Goal: Task Accomplishment & Management: Use online tool/utility

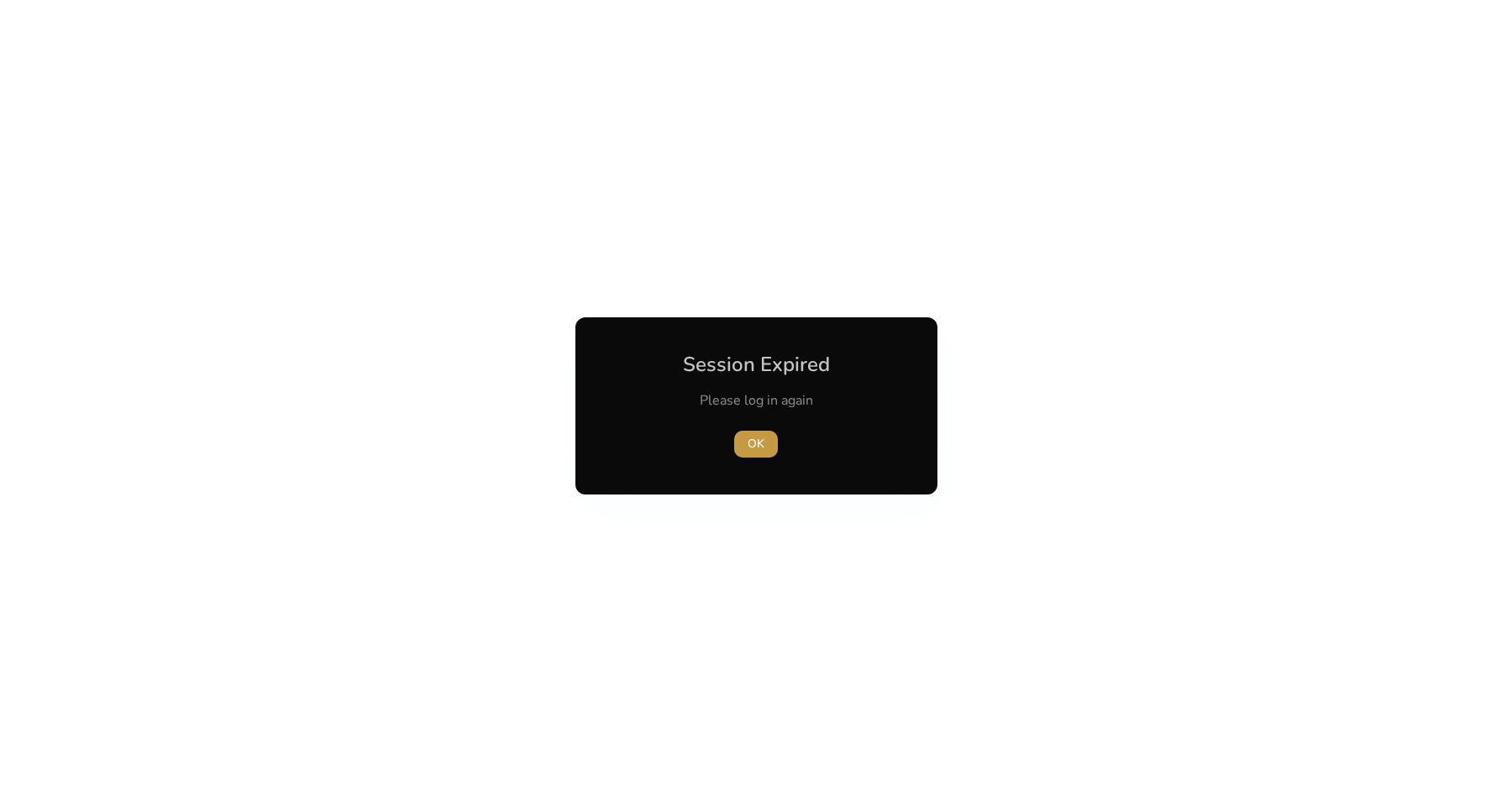
click at [755, 442] on span "OK" at bounding box center [756, 444] width 17 height 18
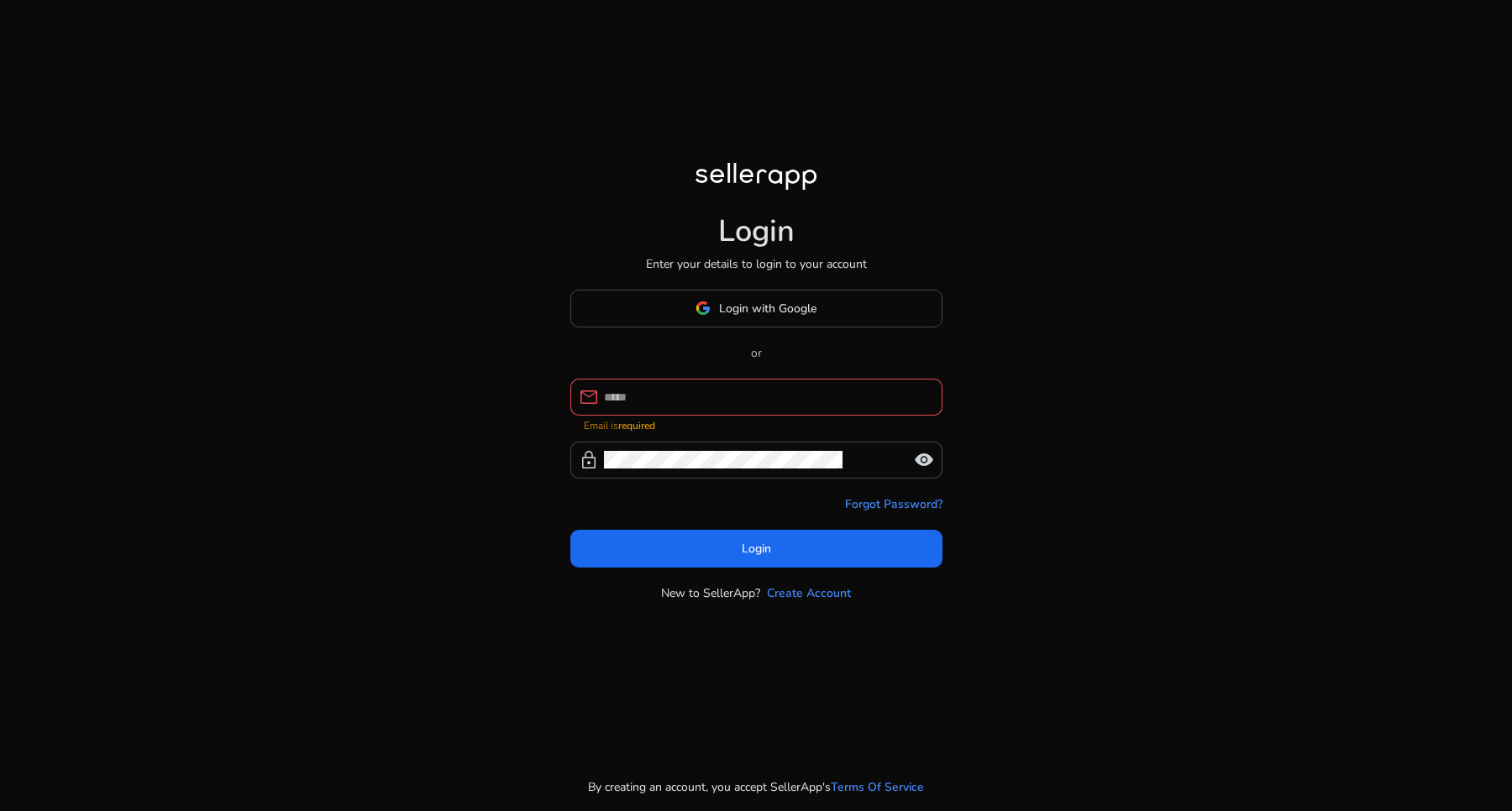
click at [775, 388] on div at bounding box center [766, 397] width 325 height 37
type input "**********"
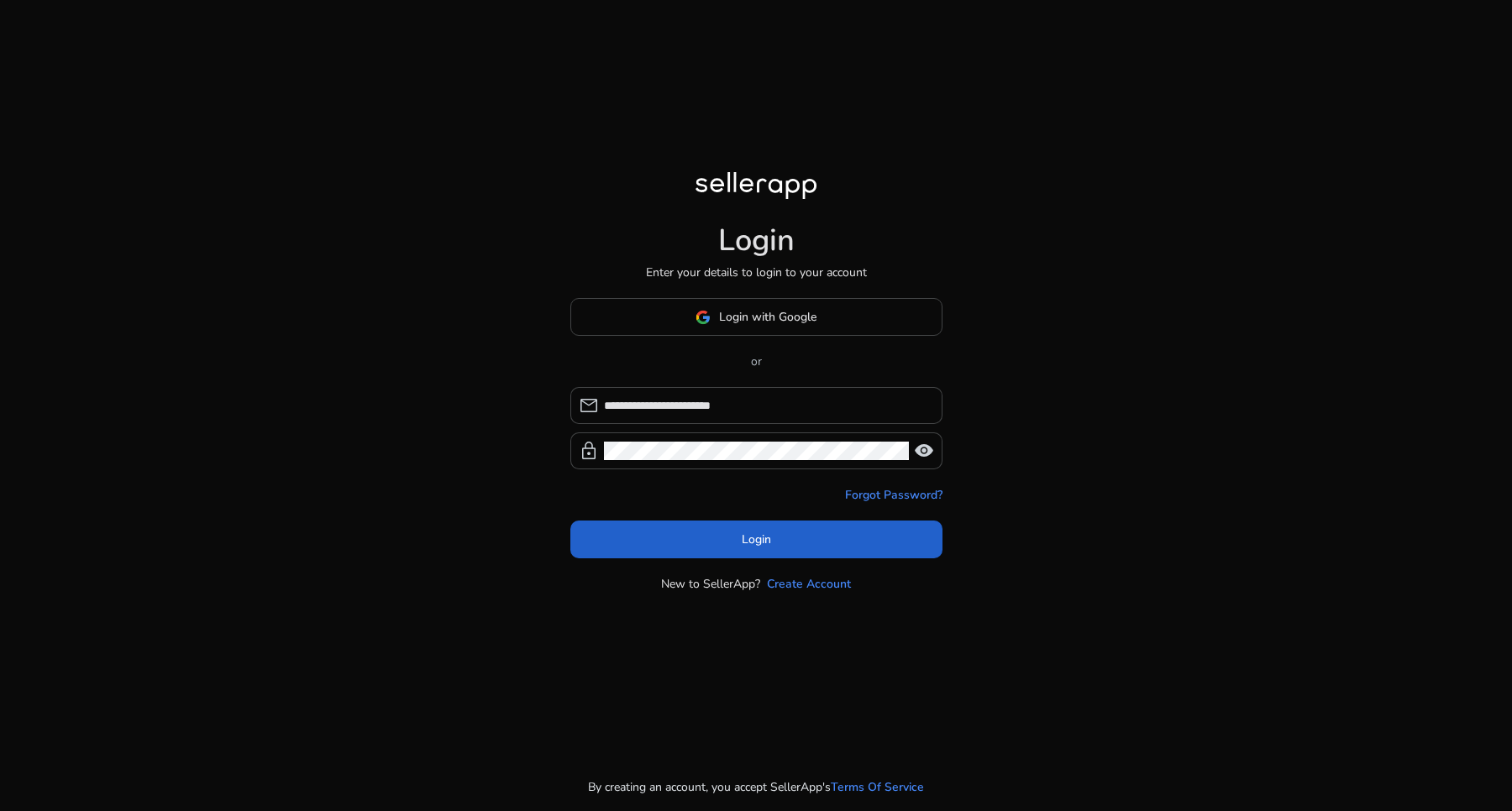
drag, startPoint x: 772, startPoint y: 506, endPoint x: 784, endPoint y: 540, distance: 36.1
click at [779, 505] on form "**********" at bounding box center [756, 473] width 372 height 171
click at [784, 542] on span at bounding box center [756, 540] width 372 height 41
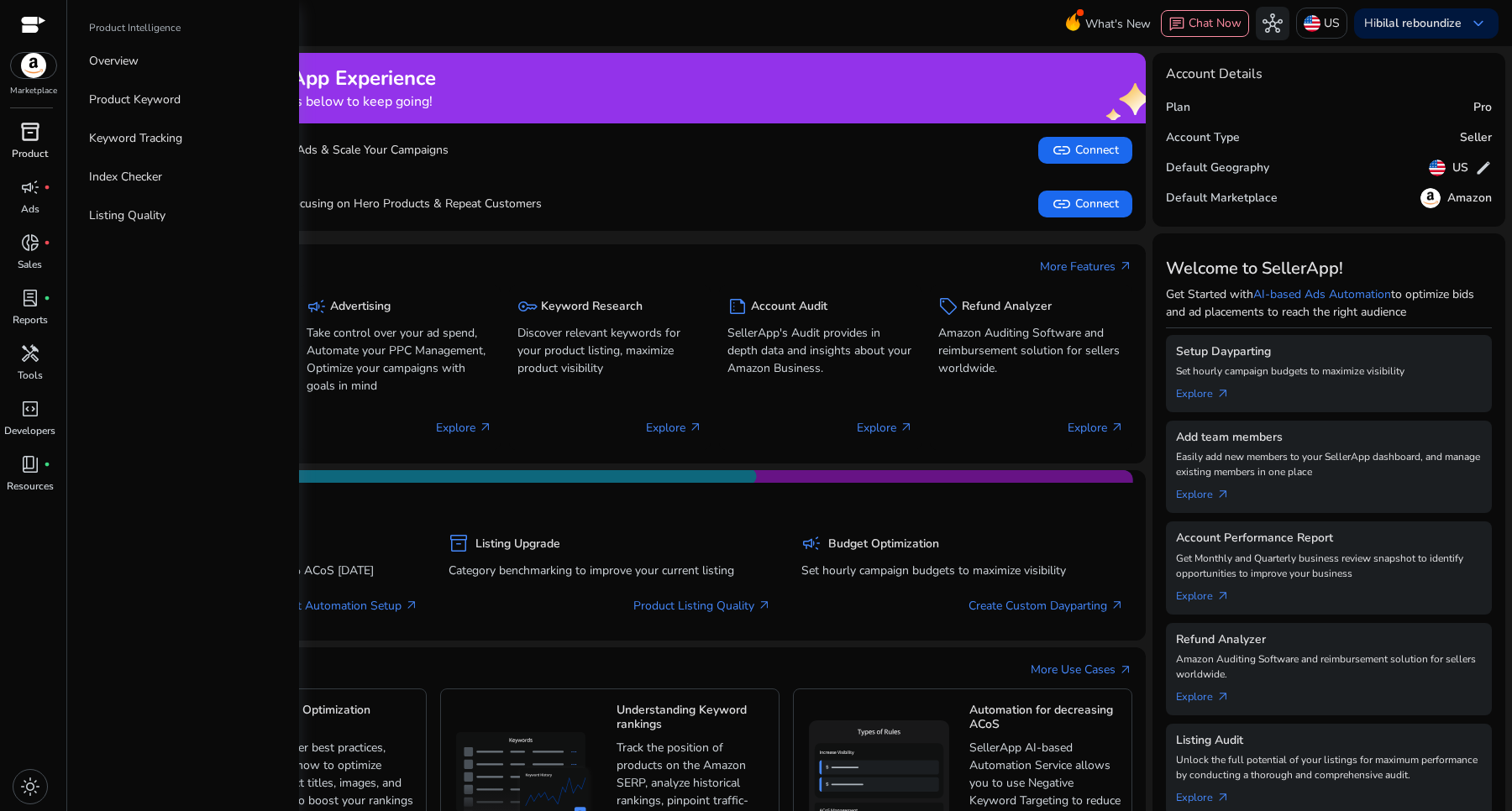
click at [32, 139] on span "inventory_2" at bounding box center [29, 131] width 20 height 20
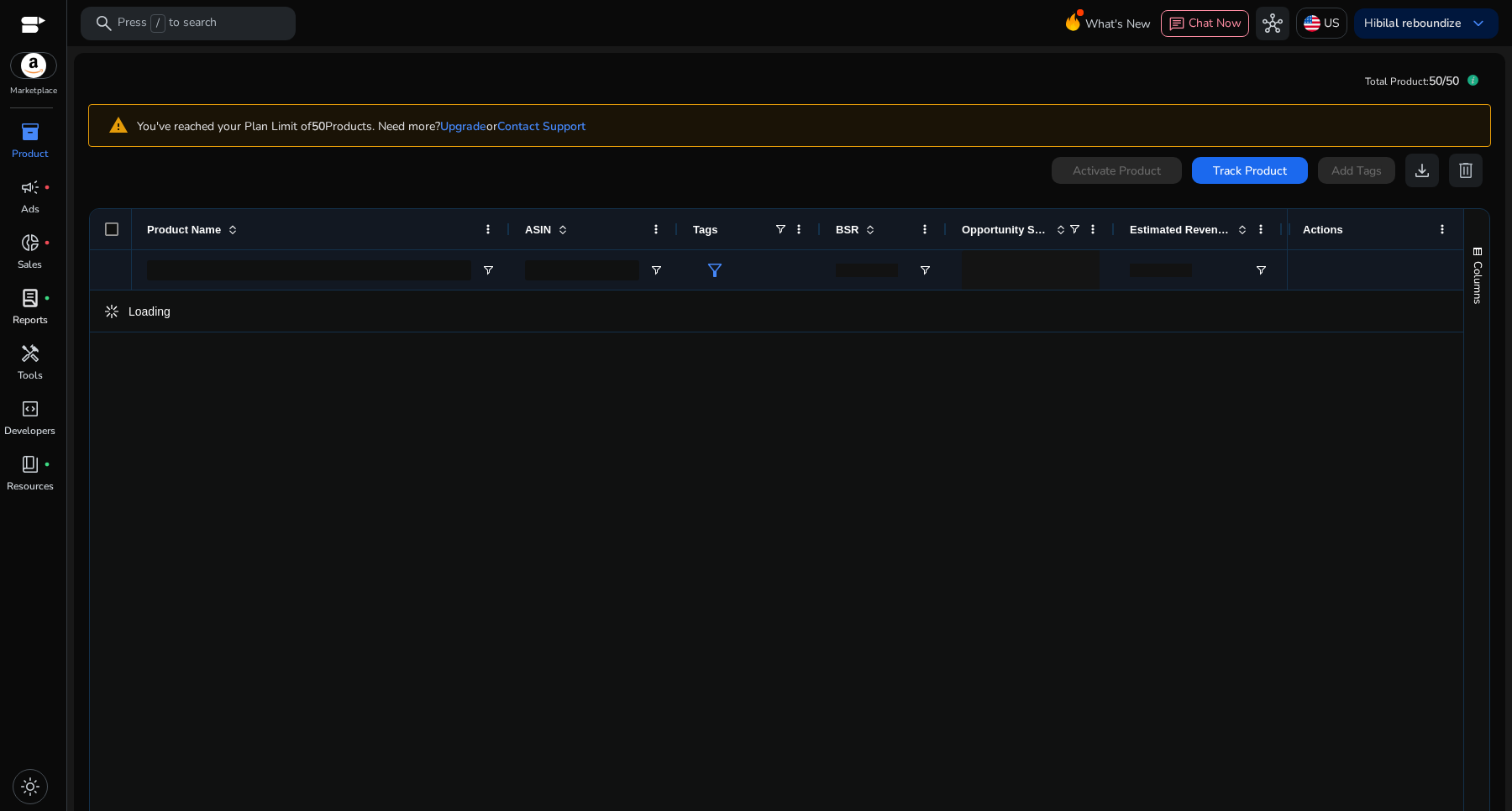
click at [18, 297] on div "lab_profile fiber_manual_record" at bounding box center [30, 298] width 47 height 27
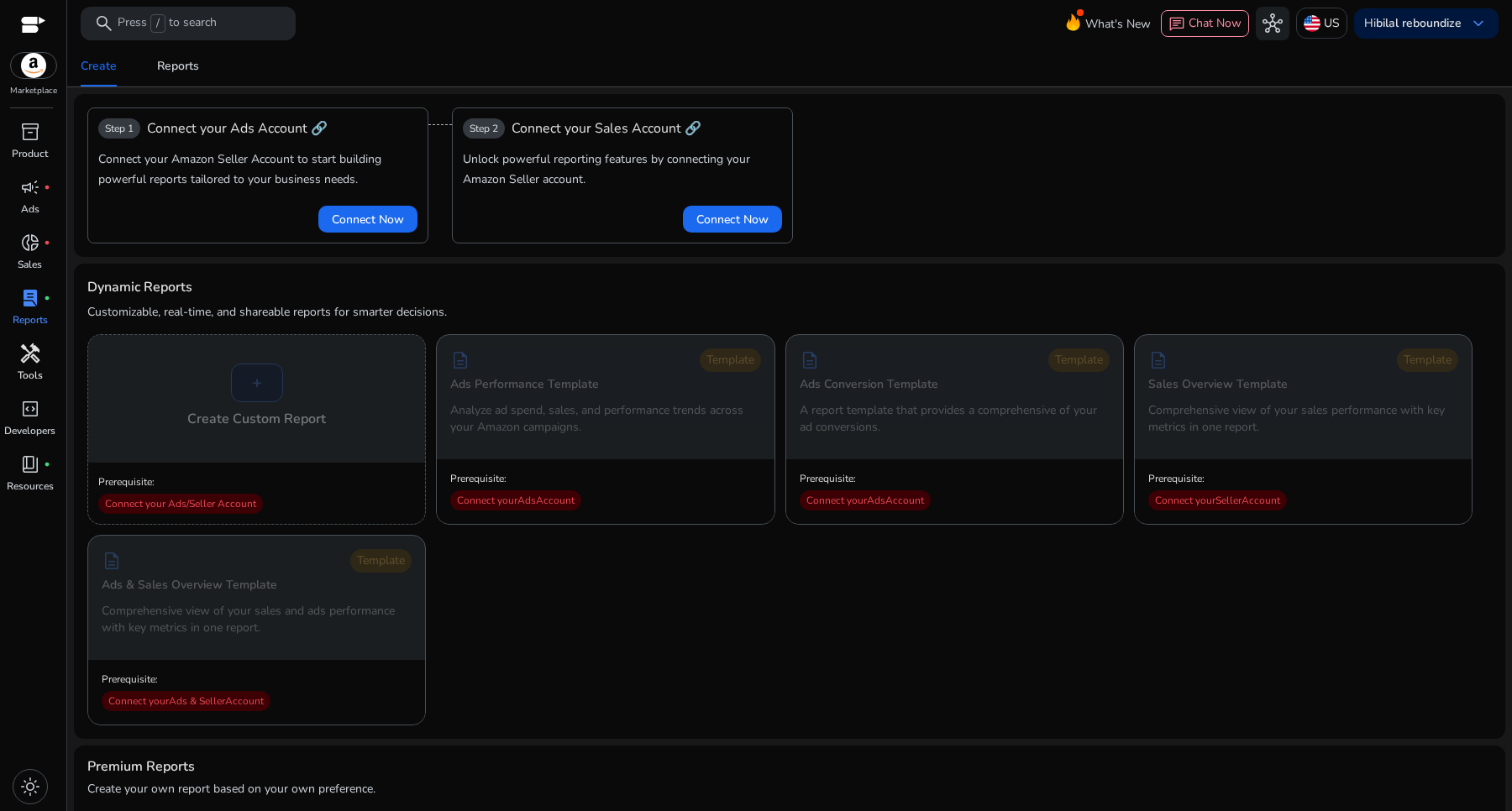
click at [36, 367] on p "Tools" at bounding box center [30, 375] width 25 height 15
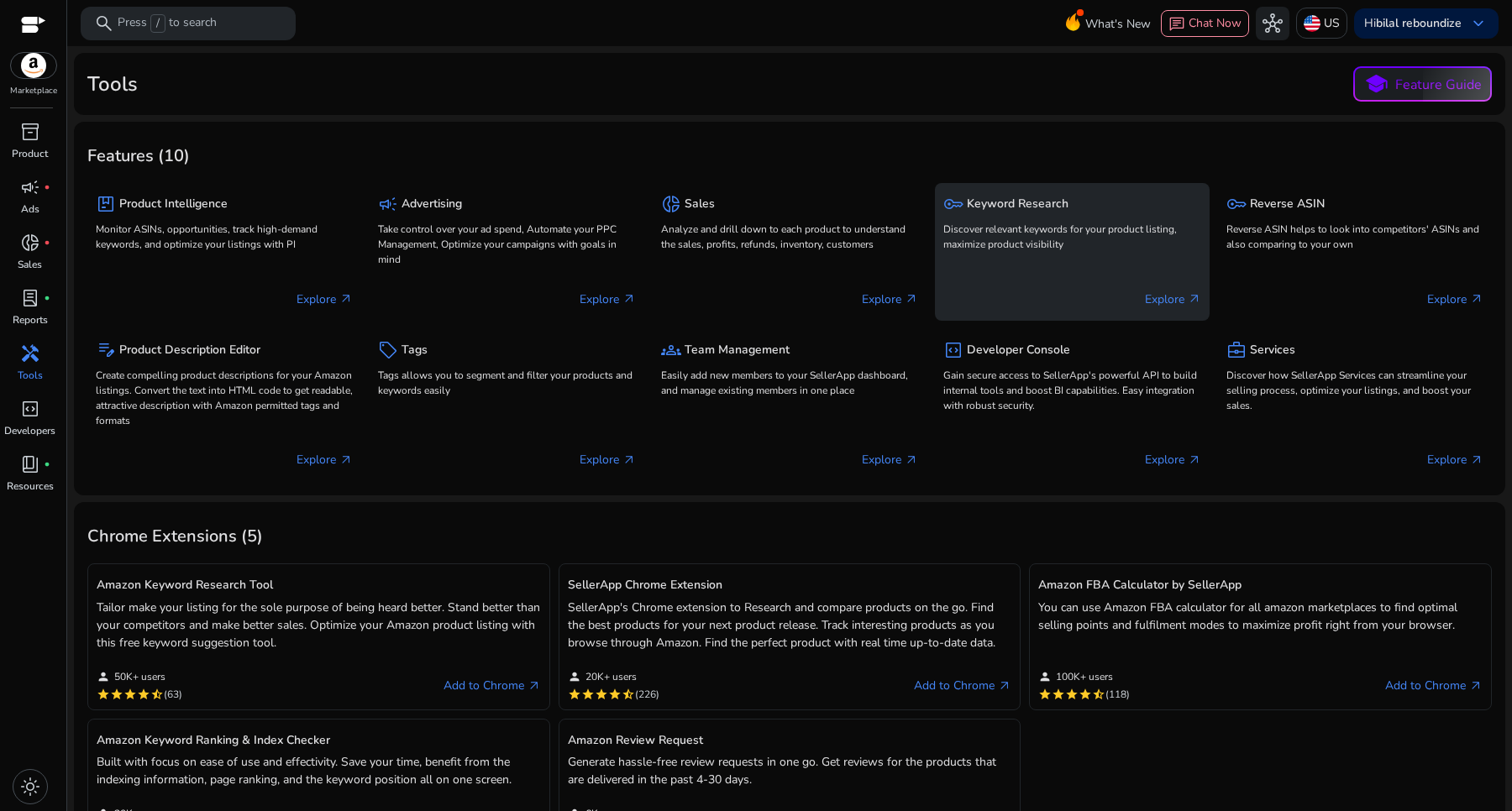
click at [994, 229] on p "Discover relevant keywords for your product listing, maximize product visibility" at bounding box center [1071, 236] width 257 height 30
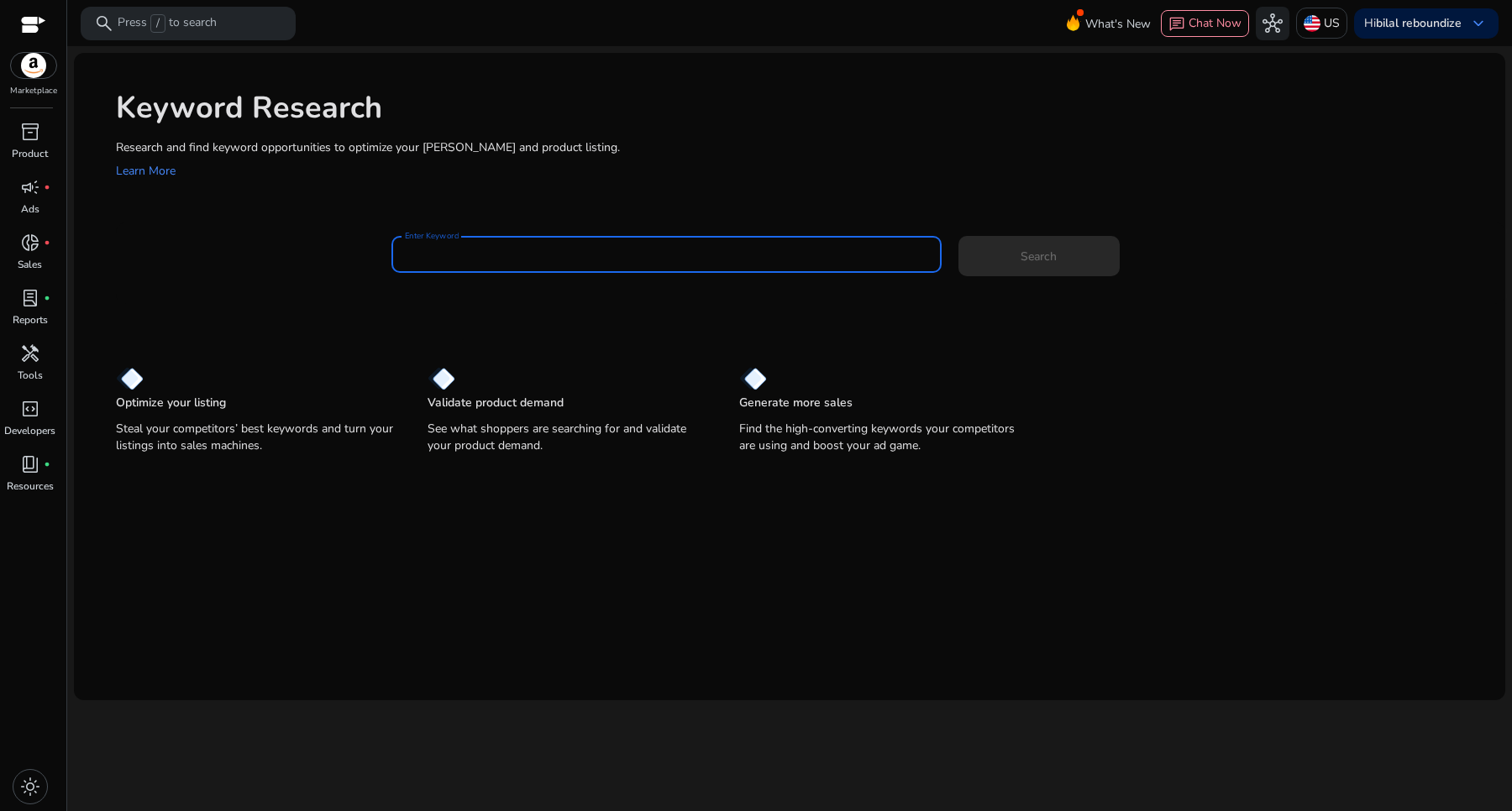
click at [496, 259] on input "Enter Keyword" at bounding box center [666, 254] width 523 height 19
paste input "**********"
type input "**********"
click at [1000, 278] on div "**********" at bounding box center [941, 264] width 1100 height 55
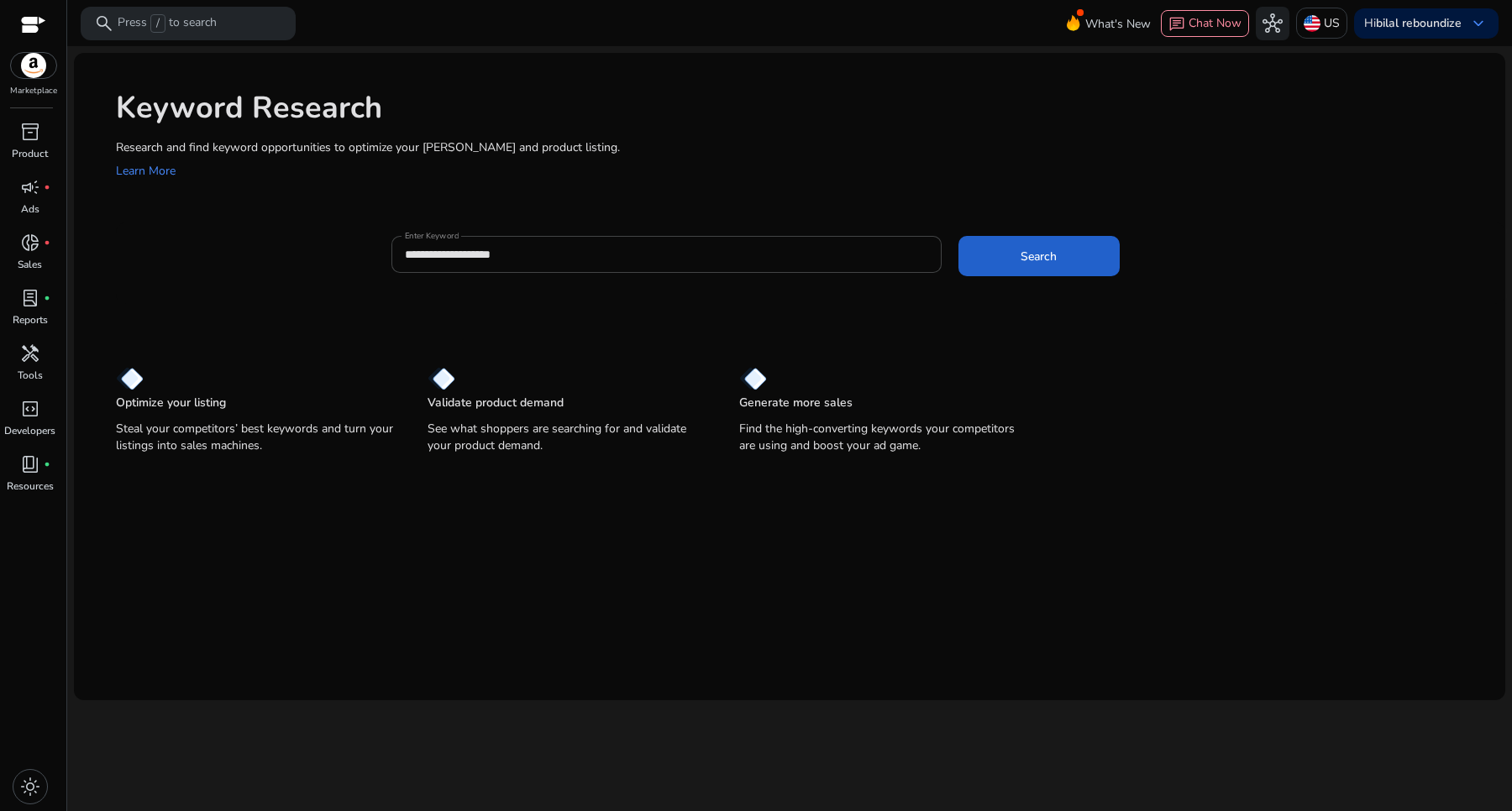
click at [1015, 263] on span at bounding box center [1038, 256] width 161 height 41
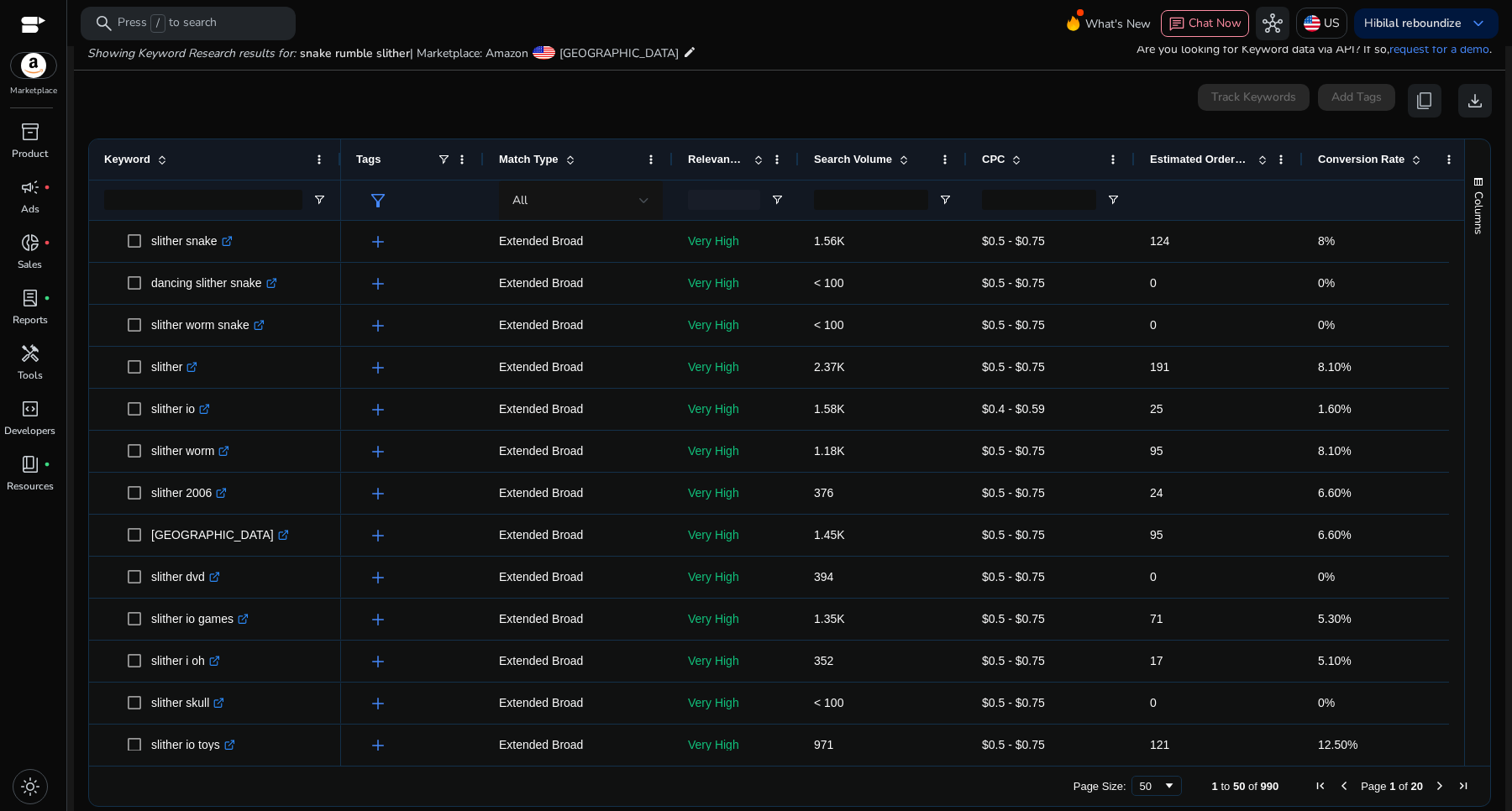
scroll to position [143, 0]
click at [231, 198] on input "Keyword Filter Input" at bounding box center [203, 199] width 198 height 20
paste input "**********"
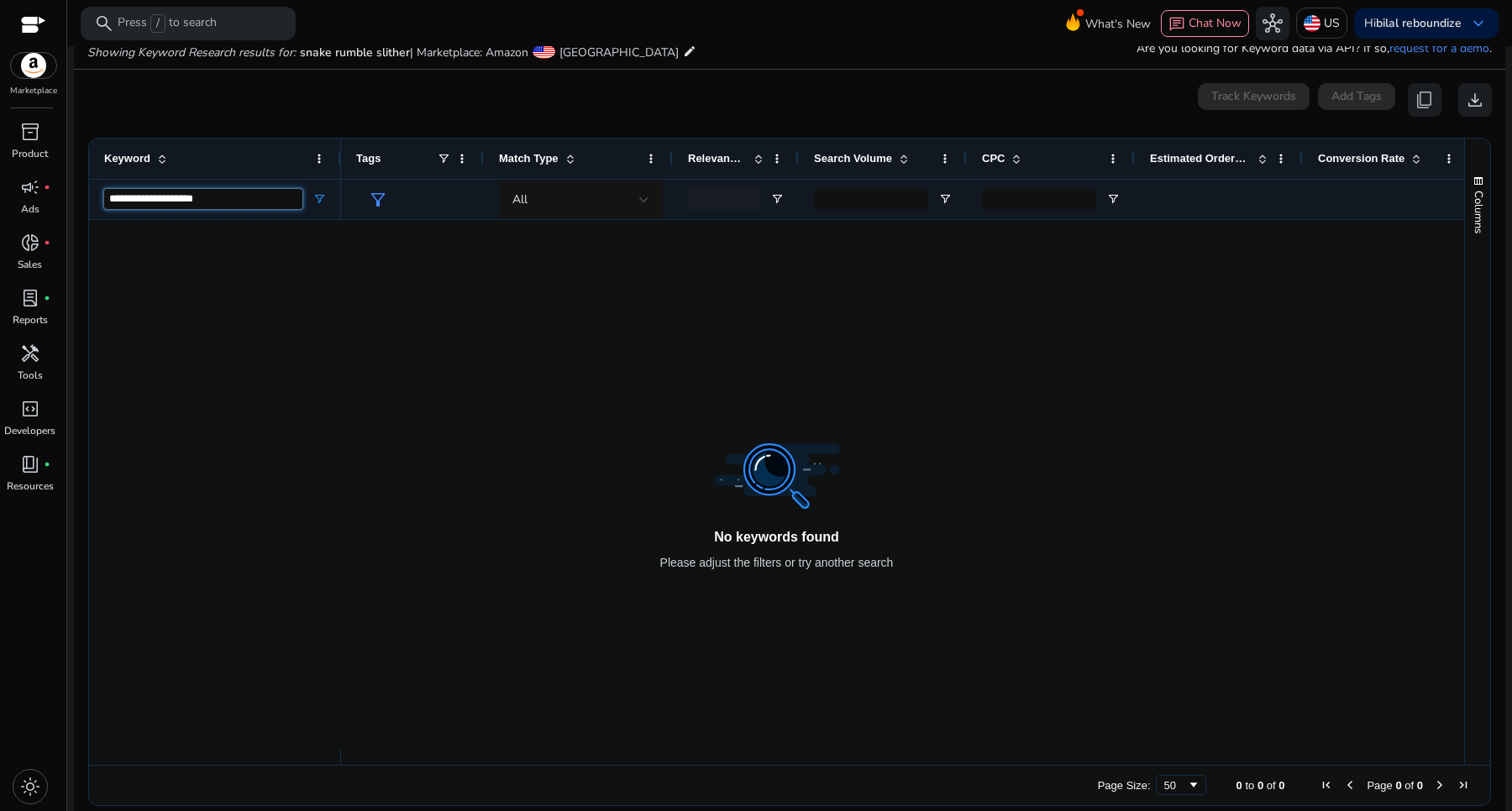
scroll to position [0, 0]
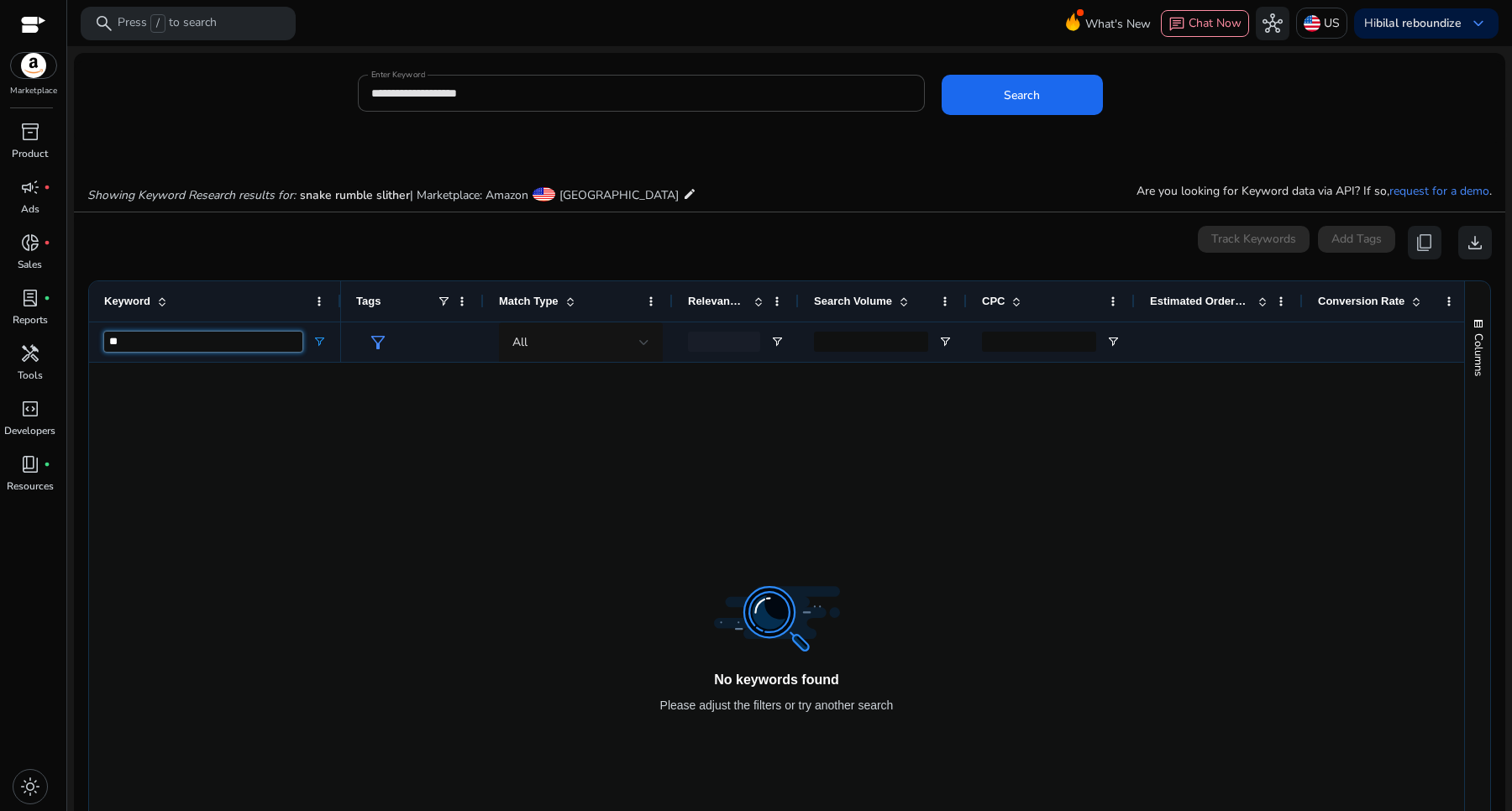
type input "*"
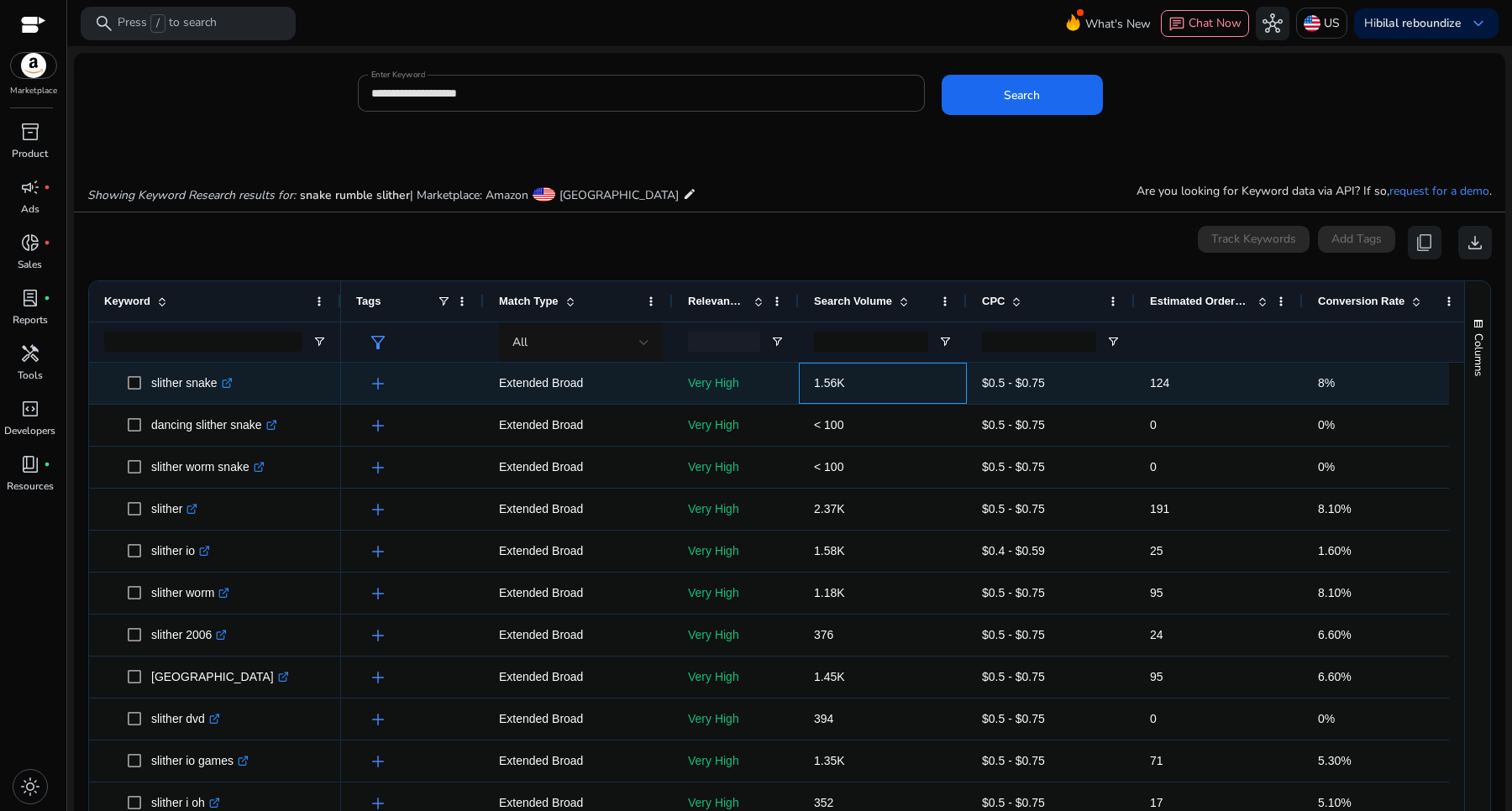
drag, startPoint x: 870, startPoint y: 388, endPoint x: 811, endPoint y: 396, distance: 59.5
click at [811, 396] on div "1.56K" at bounding box center [883, 383] width 168 height 41
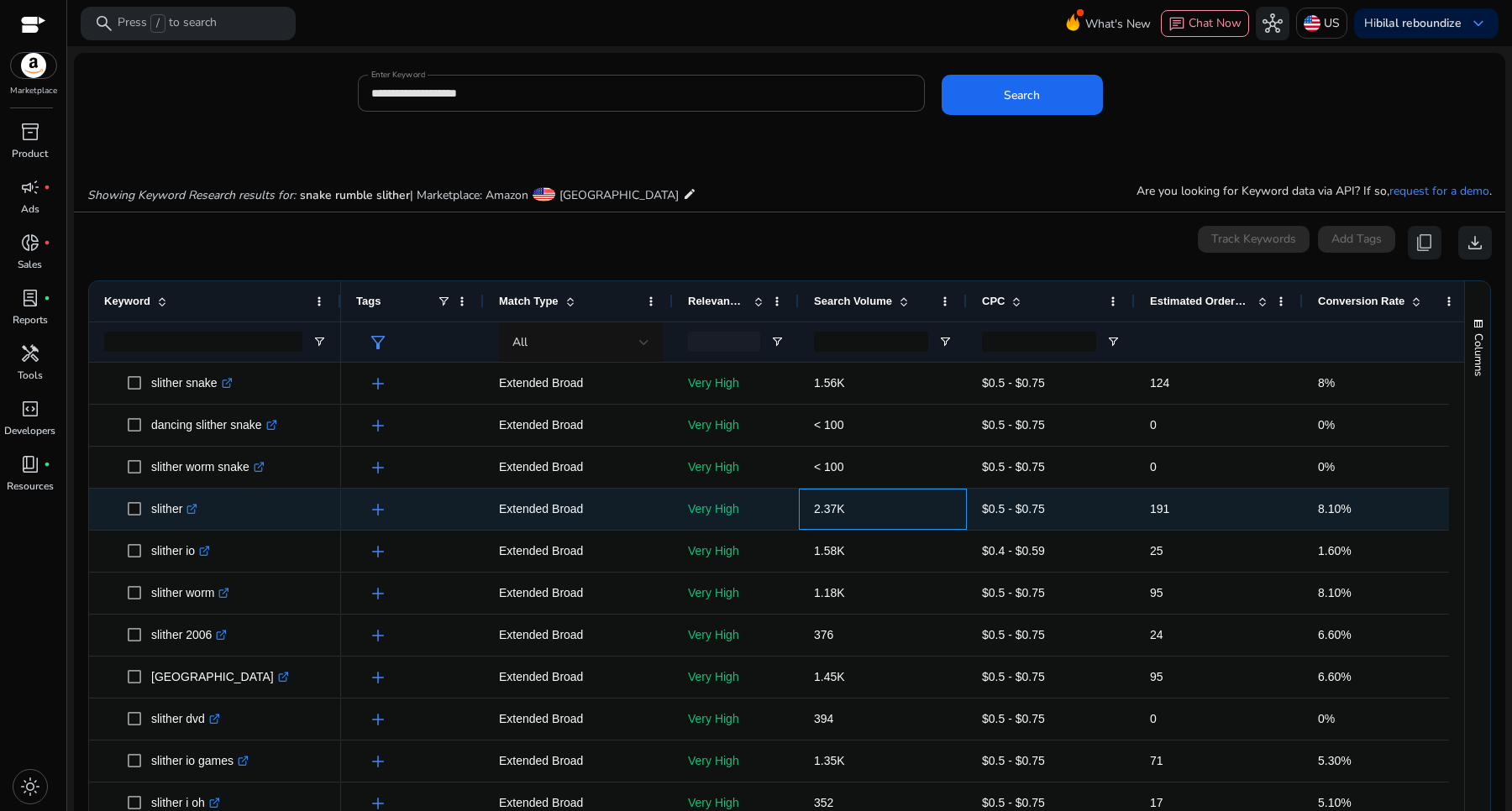
drag, startPoint x: 883, startPoint y: 514, endPoint x: 805, endPoint y: 520, distance: 78.2
click at [805, 520] on div "2.37K" at bounding box center [883, 510] width 168 height 41
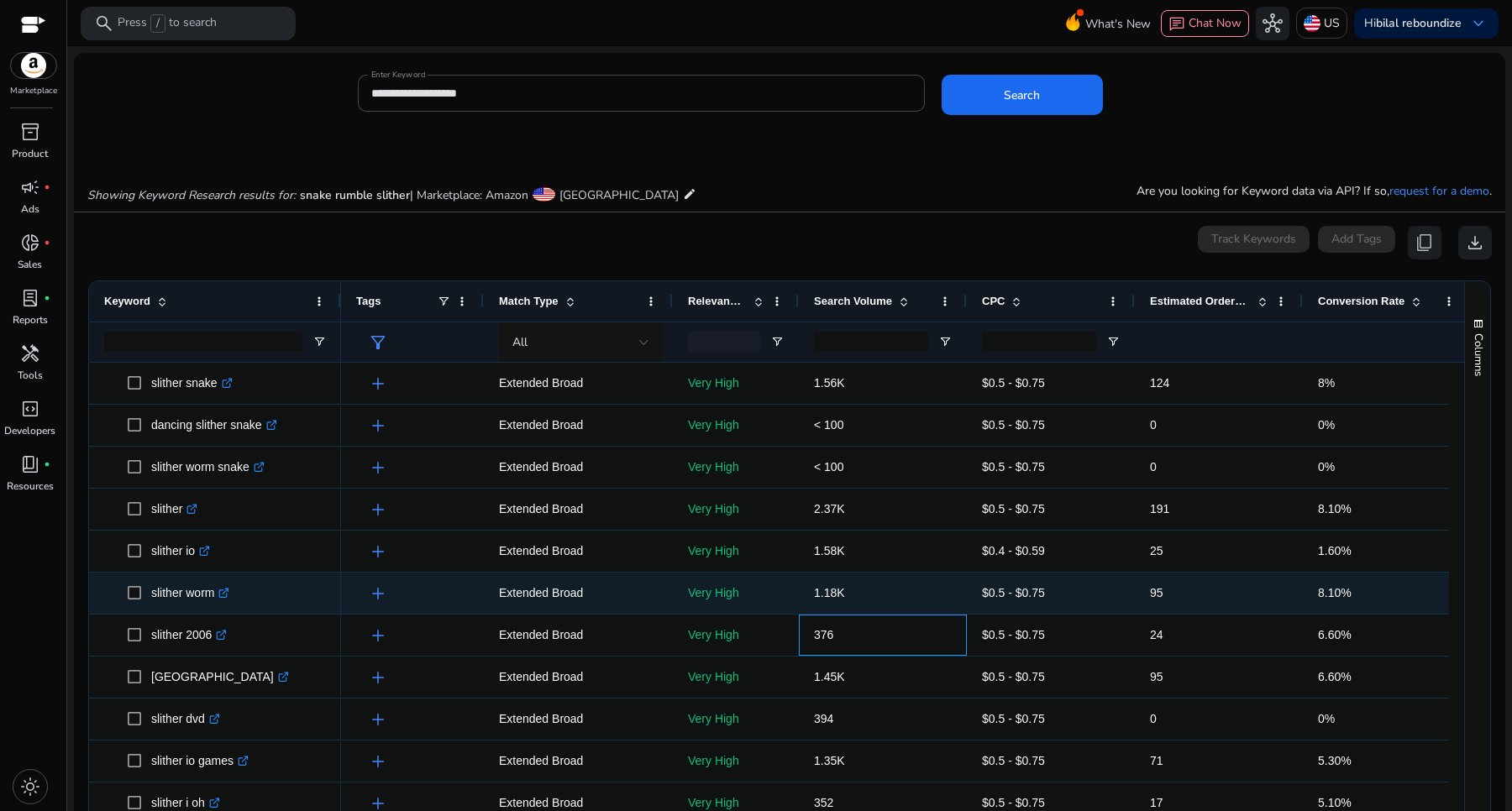
drag, startPoint x: 863, startPoint y: 615, endPoint x: 807, endPoint y: 612, distance: 56.1
click at [832, 593] on span "1.18K" at bounding box center [829, 592] width 31 height 13
click at [841, 591] on p "1.18K" at bounding box center [883, 593] width 138 height 35
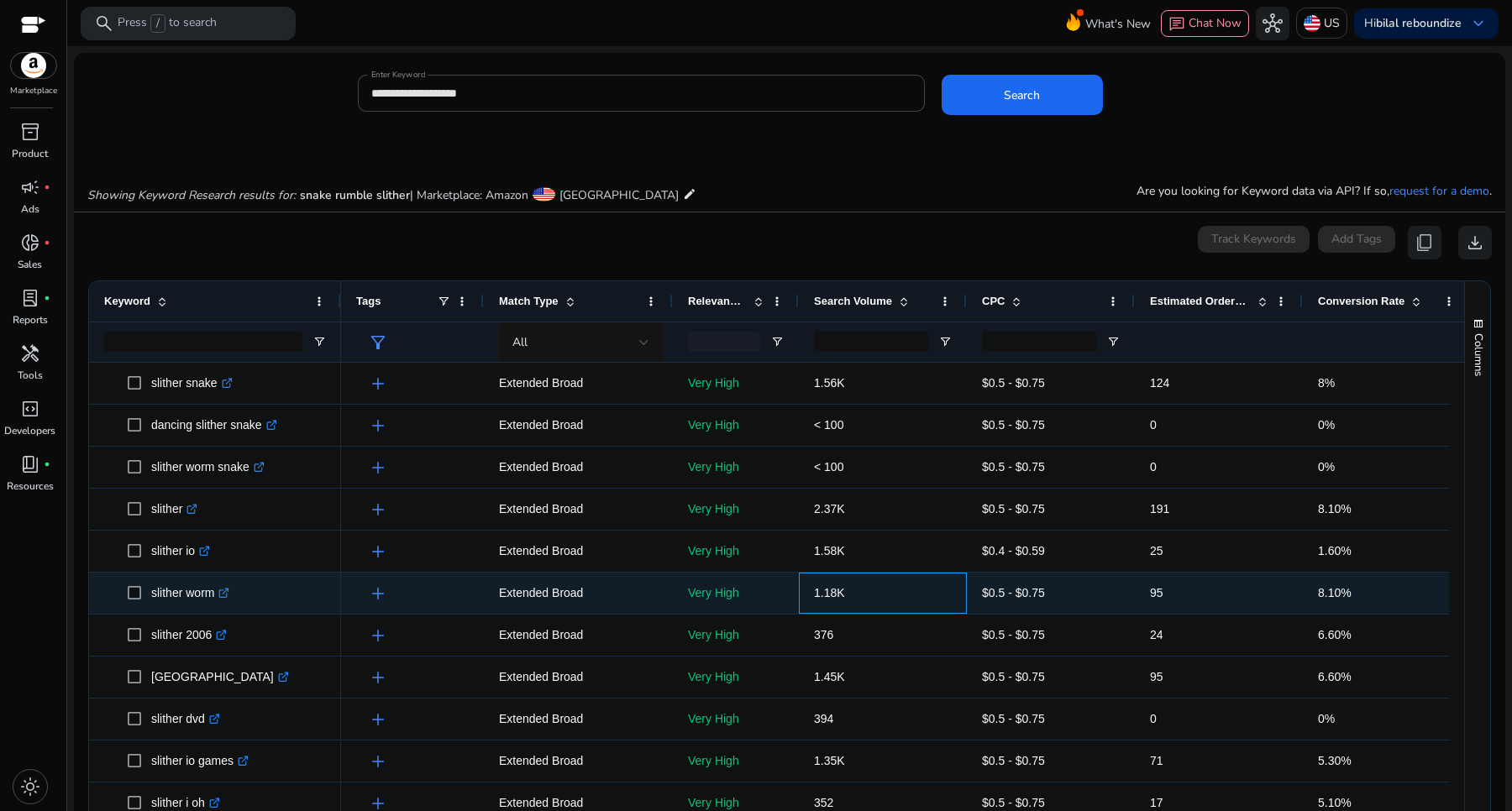
click at [841, 591] on p "1.18K" at bounding box center [883, 593] width 138 height 35
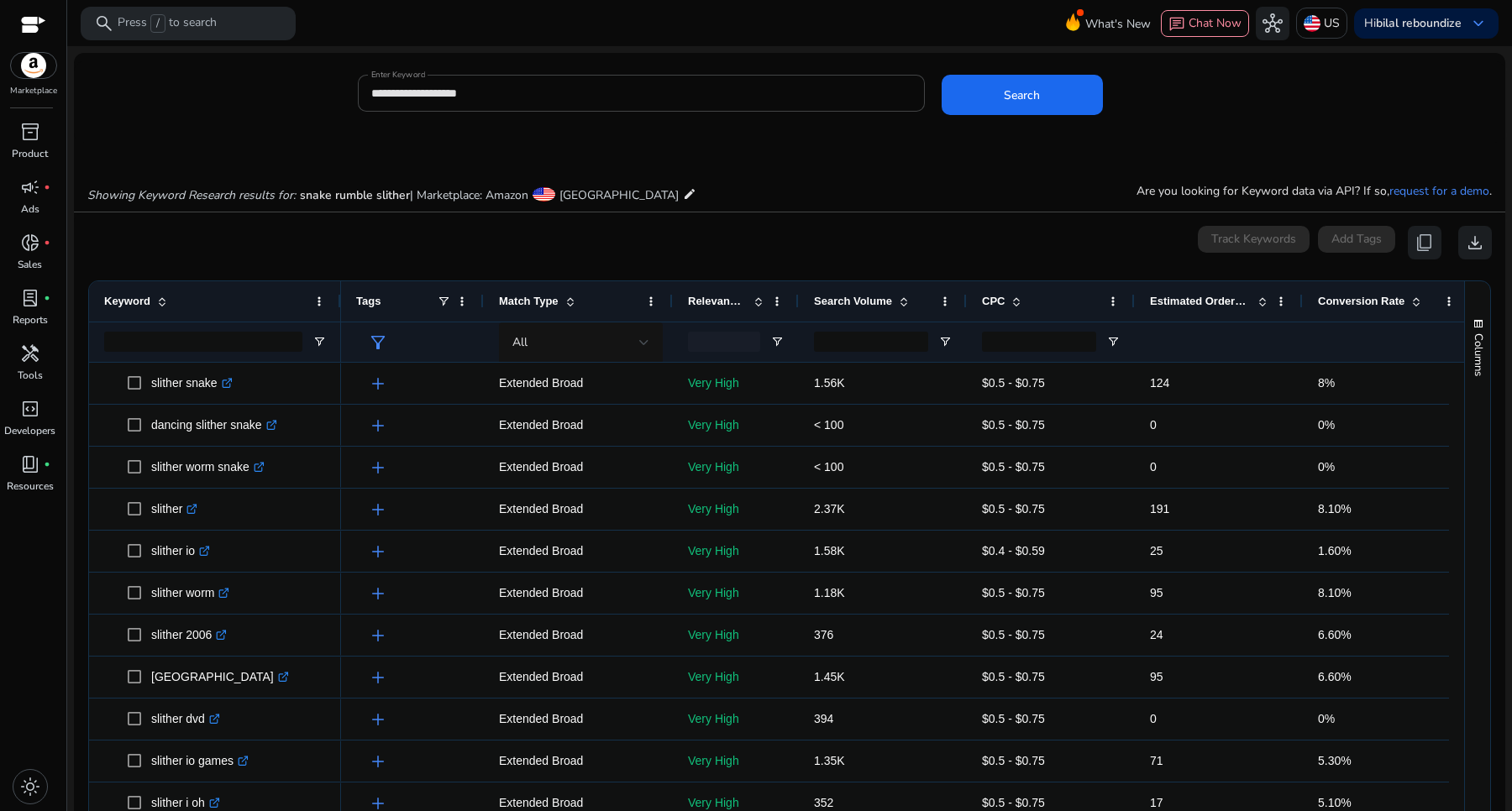
click at [905, 302] on span at bounding box center [903, 301] width 13 height 13
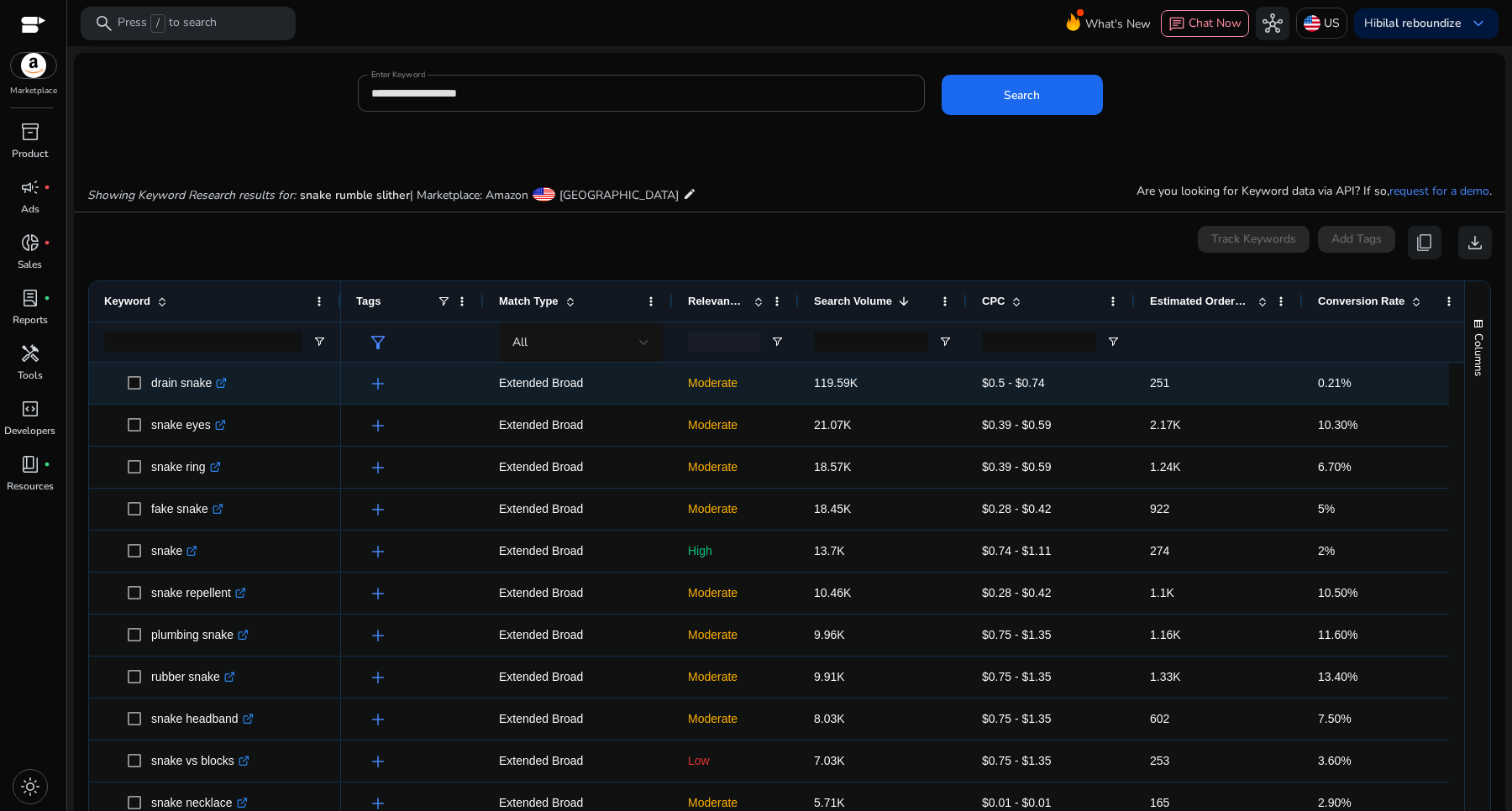
click at [219, 384] on icon ".st0{fill:#2c8af8}" at bounding box center [221, 383] width 11 height 11
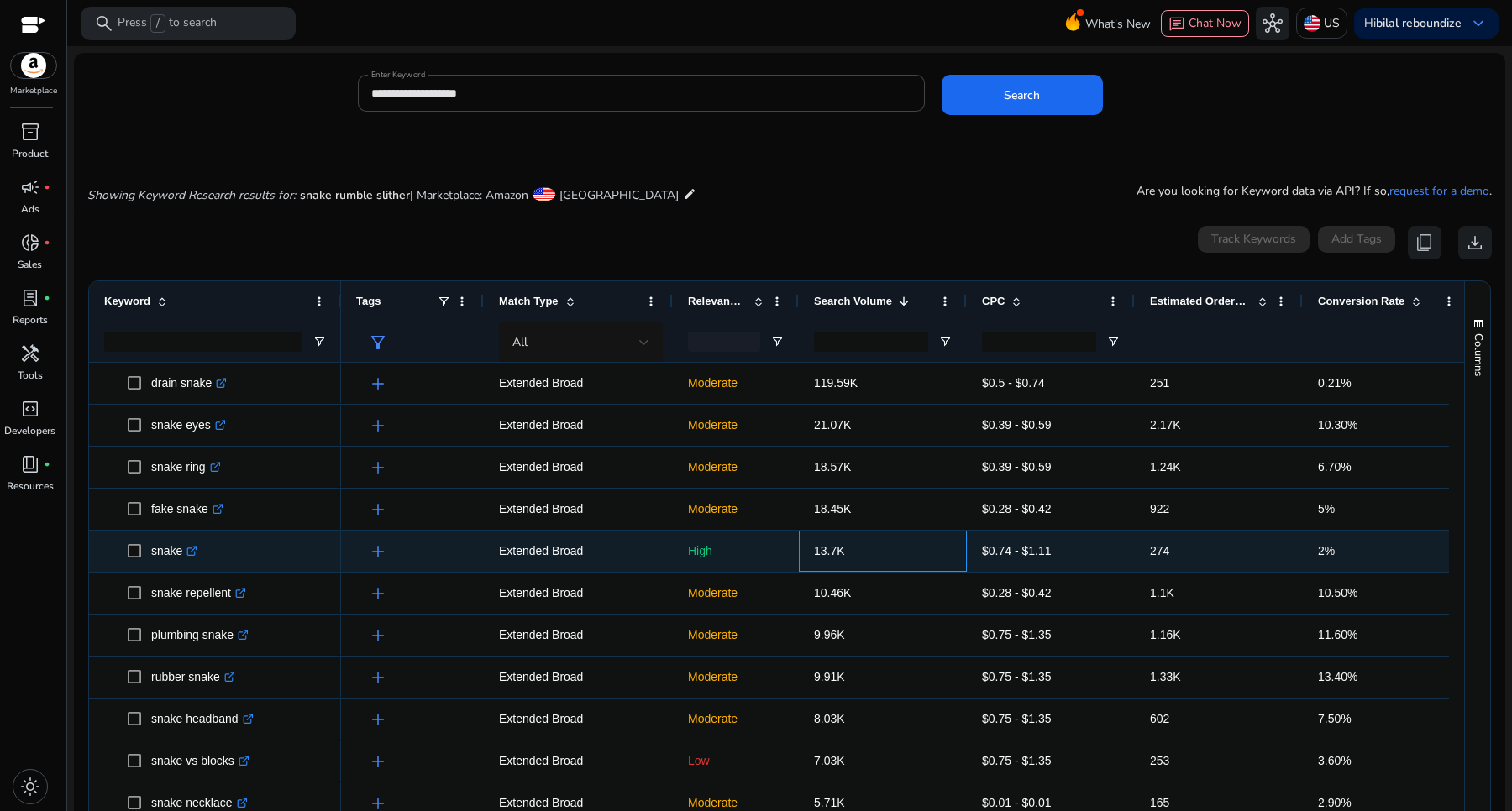
drag, startPoint x: 848, startPoint y: 558, endPoint x: 790, endPoint y: 562, distance: 58.1
click at [790, 562] on div "add Extended Broad High 13.7K $0.74 - $1.11 274 2%" at bounding box center [905, 551] width 1130 height 42
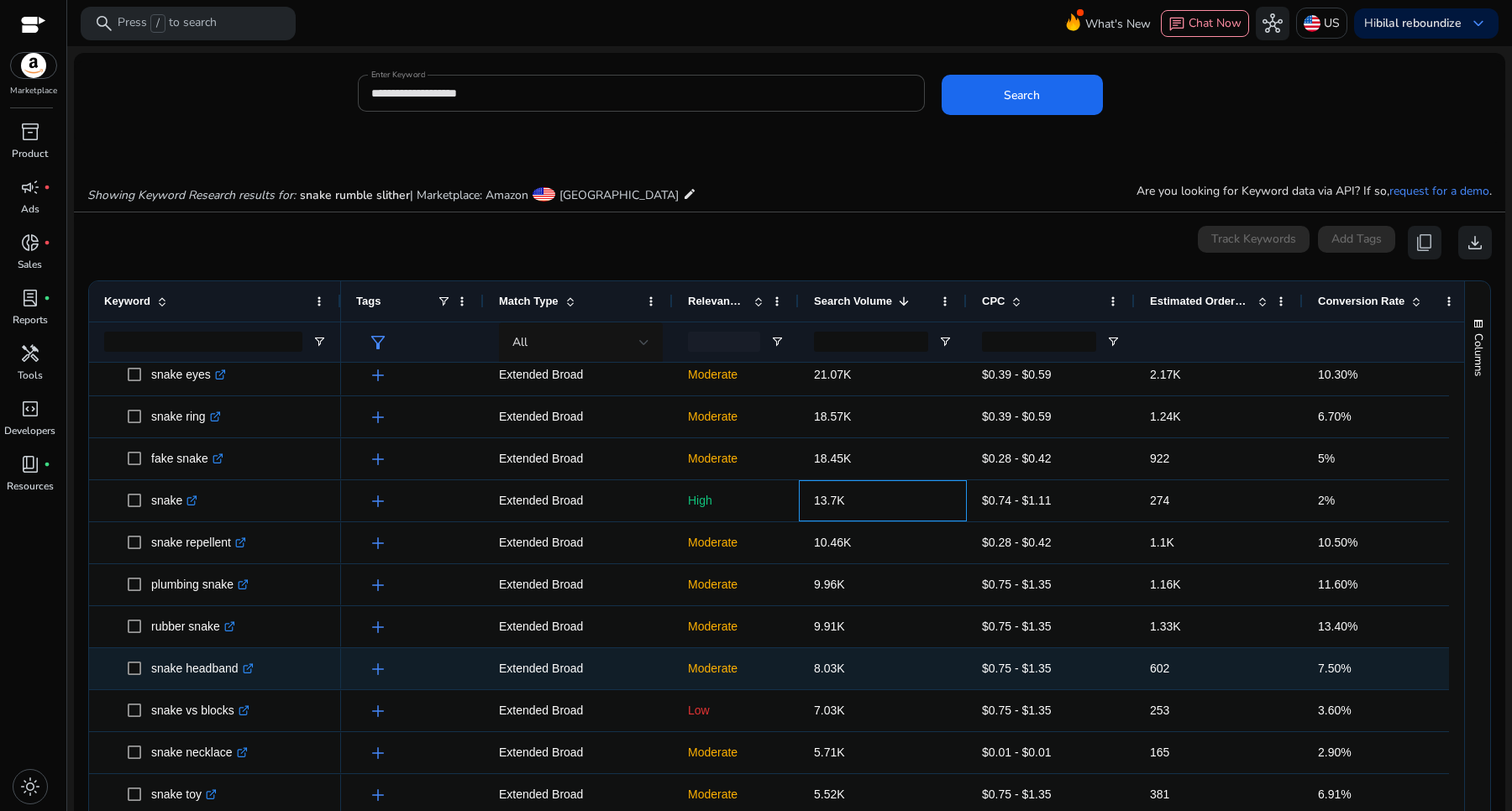
scroll to position [58, 0]
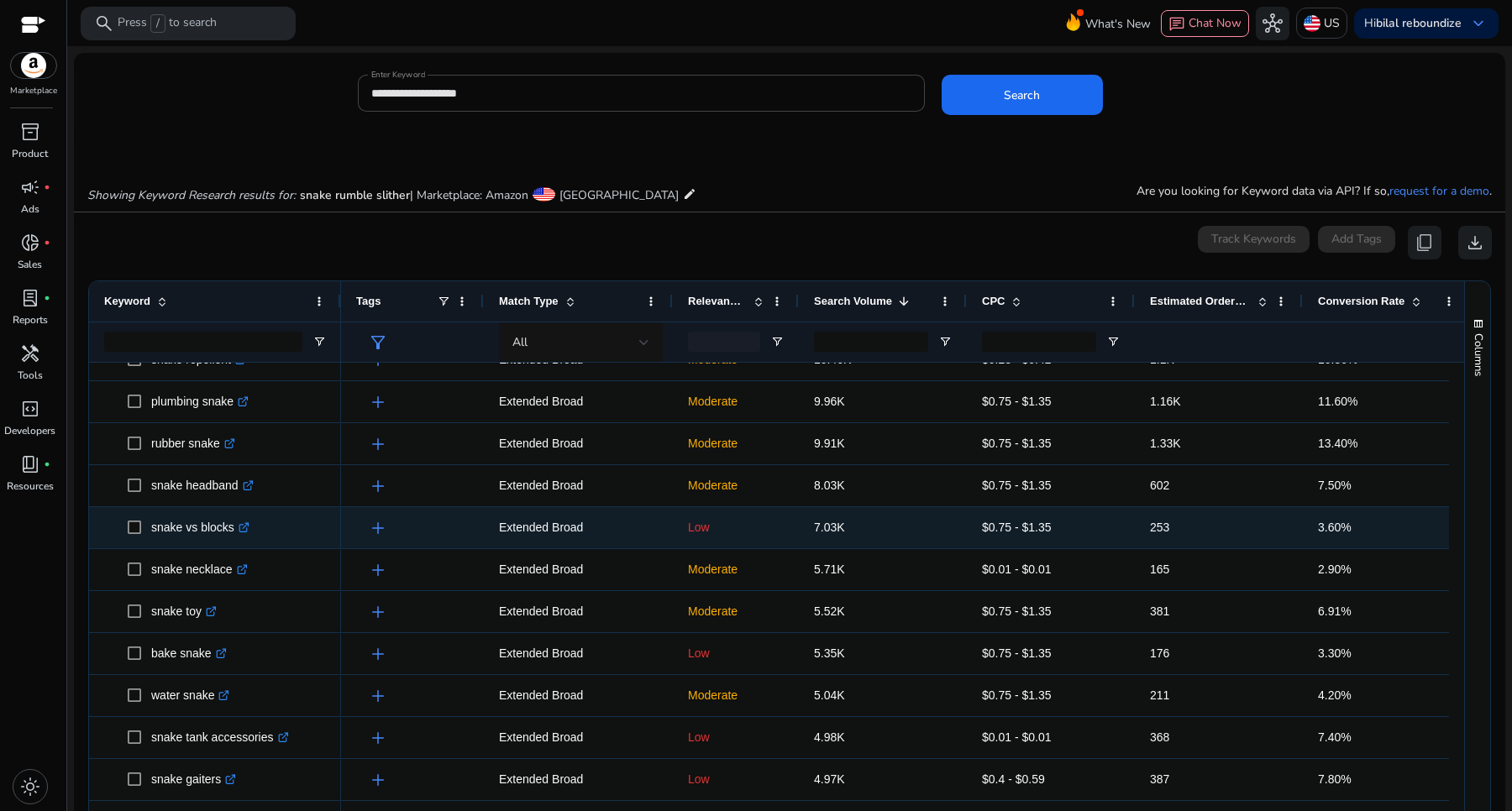
click at [185, 538] on p "snake vs blocks .st0{fill:#2c8af8}" at bounding box center [200, 527] width 98 height 35
click at [244, 534] on link ".st0{fill:#2c8af8}" at bounding box center [242, 527] width 15 height 13
